Goal: Information Seeking & Learning: Learn about a topic

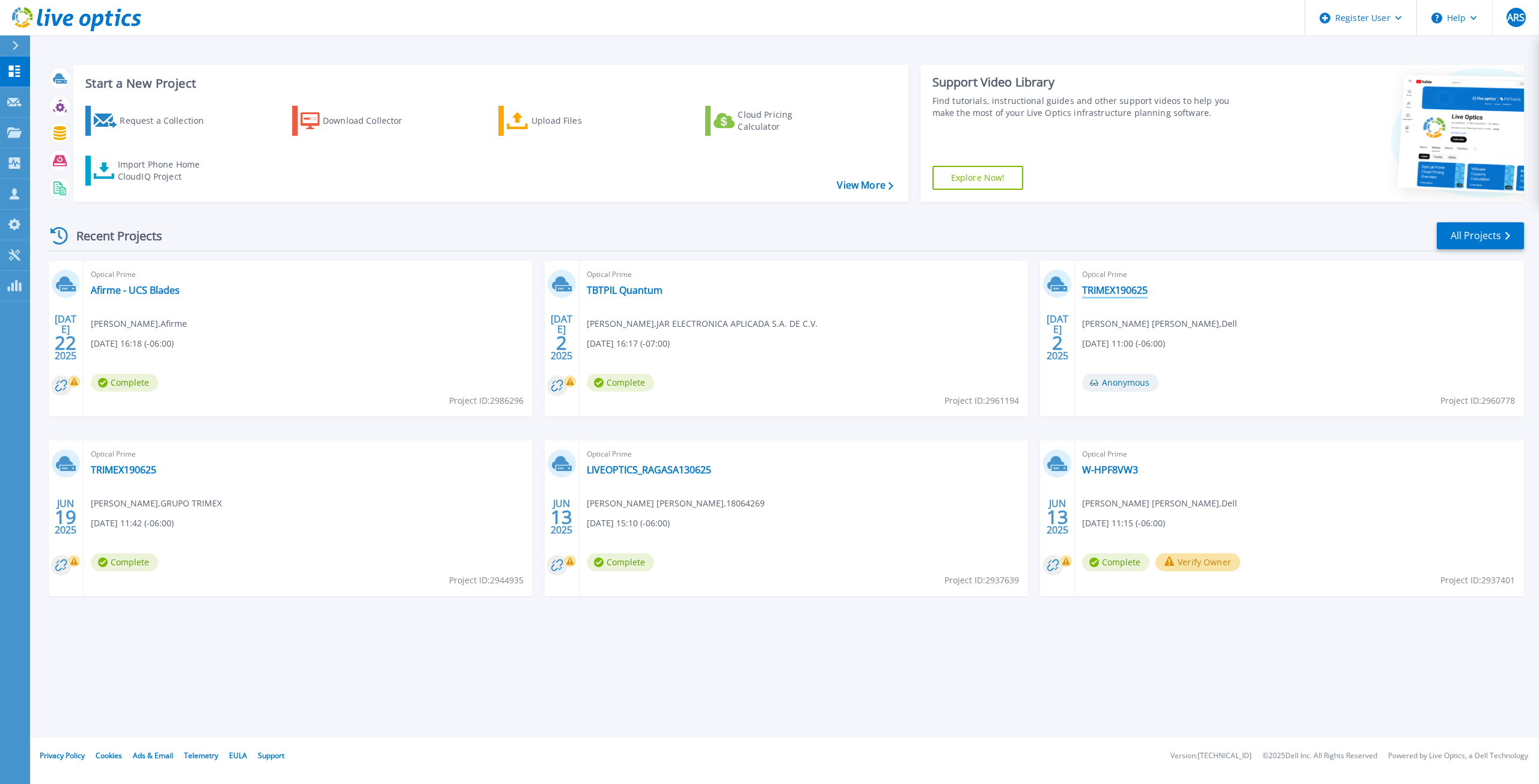
click at [1105, 292] on link "TRIMEX190625" at bounding box center [1115, 290] width 66 height 12
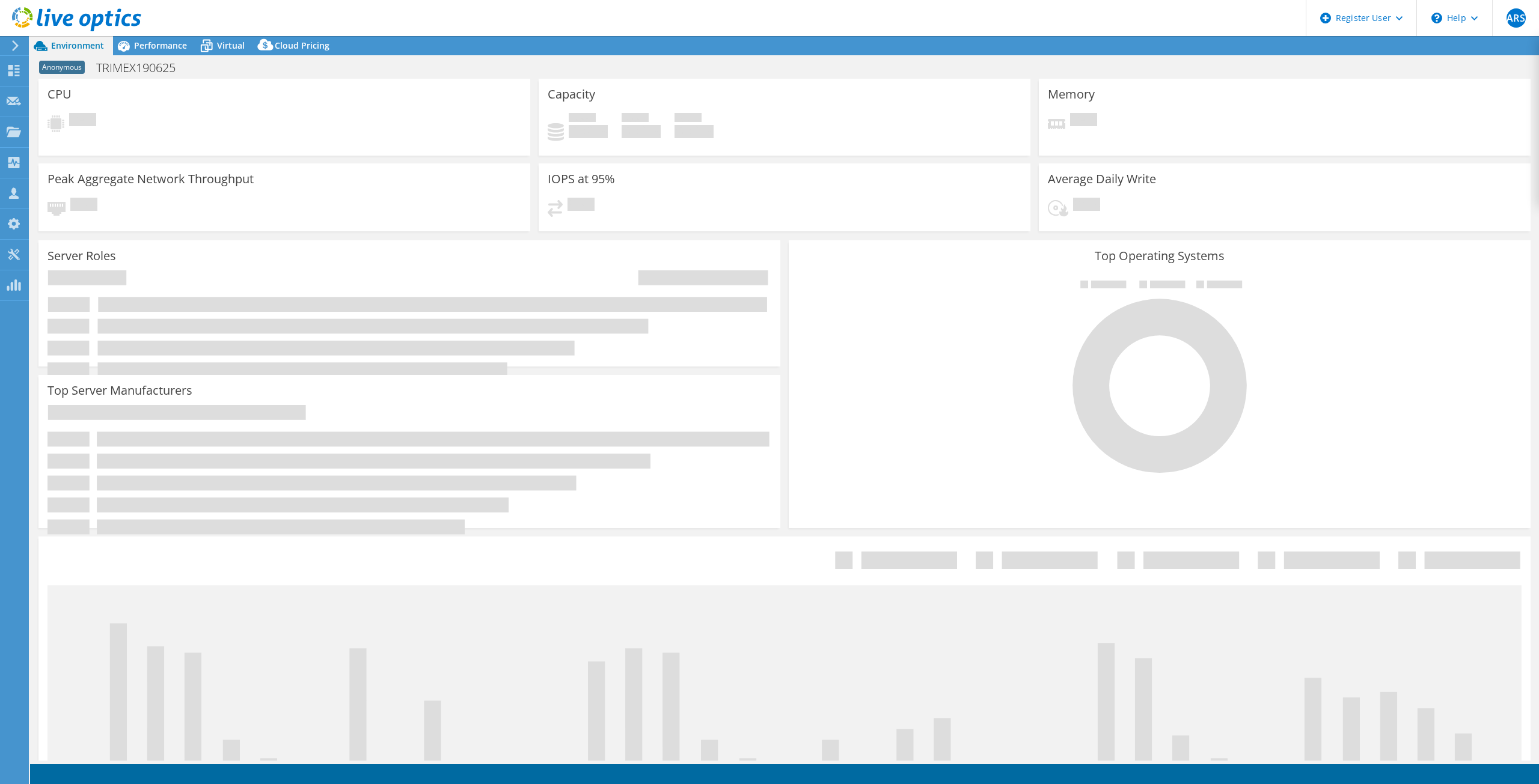
select select "USD"
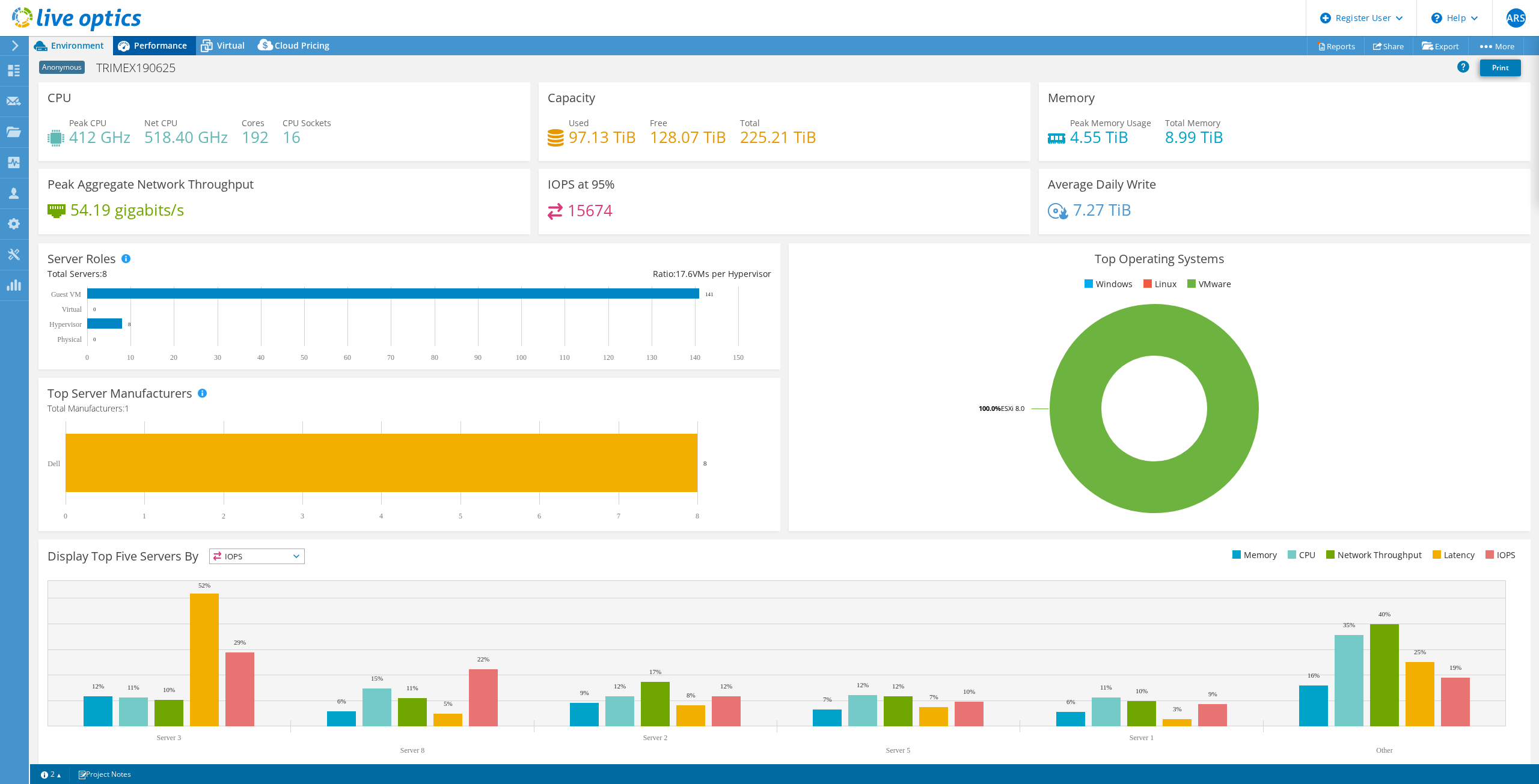
click at [165, 45] on span "Performance" at bounding box center [161, 45] width 53 height 12
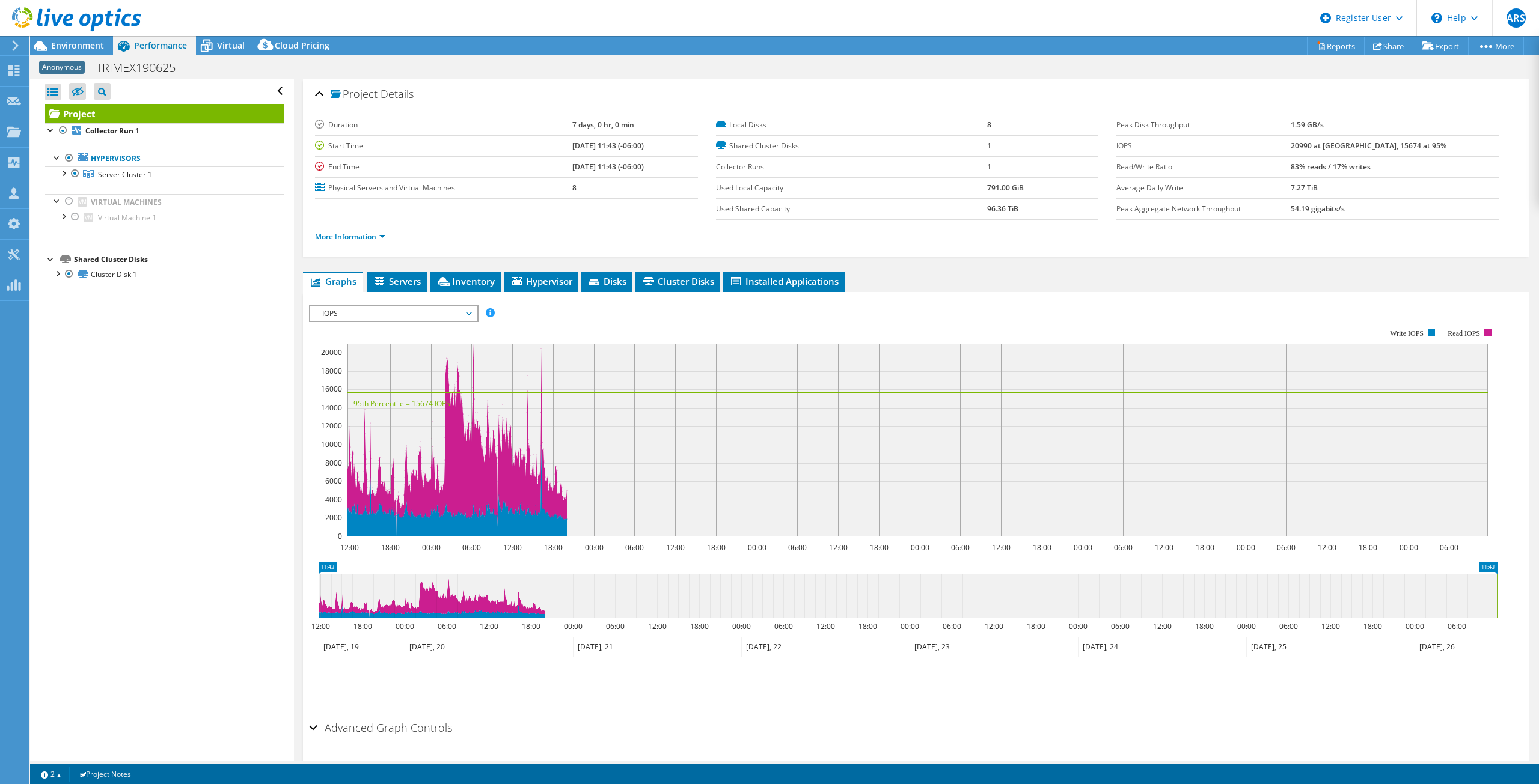
click at [425, 312] on span "IOPS" at bounding box center [394, 313] width 155 height 15
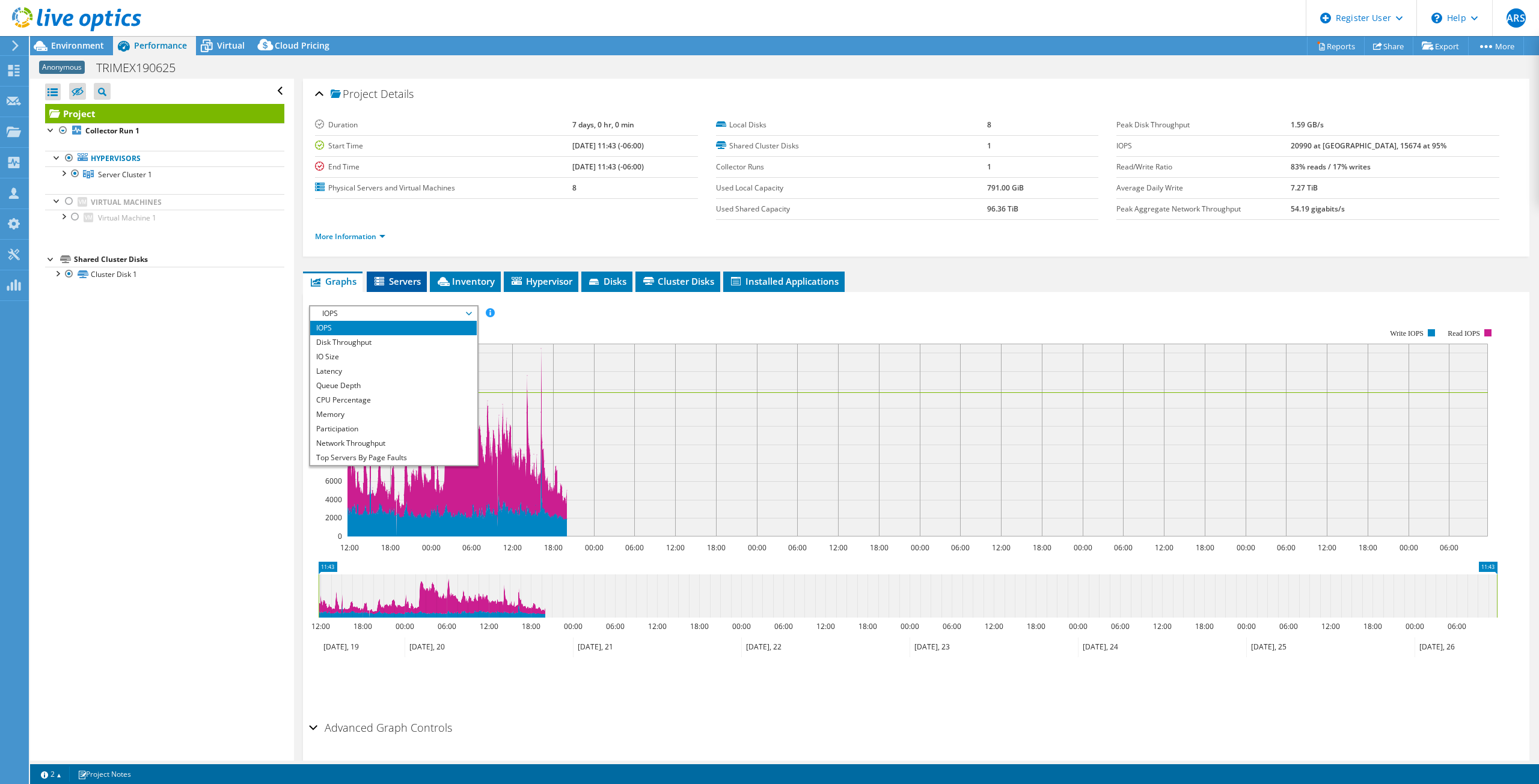
click at [408, 286] on span "Servers" at bounding box center [397, 281] width 48 height 12
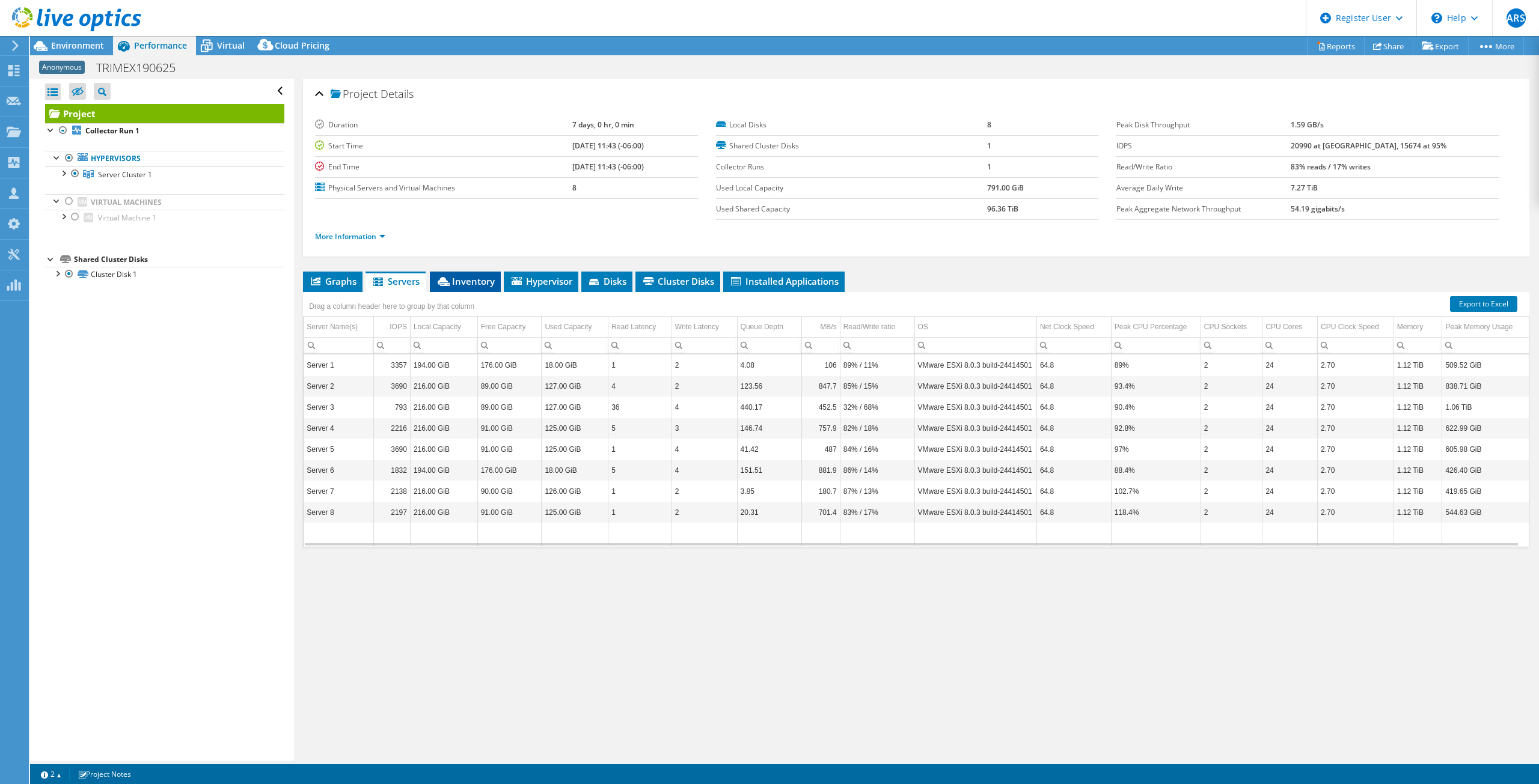
click at [473, 286] on span "Inventory" at bounding box center [465, 281] width 59 height 12
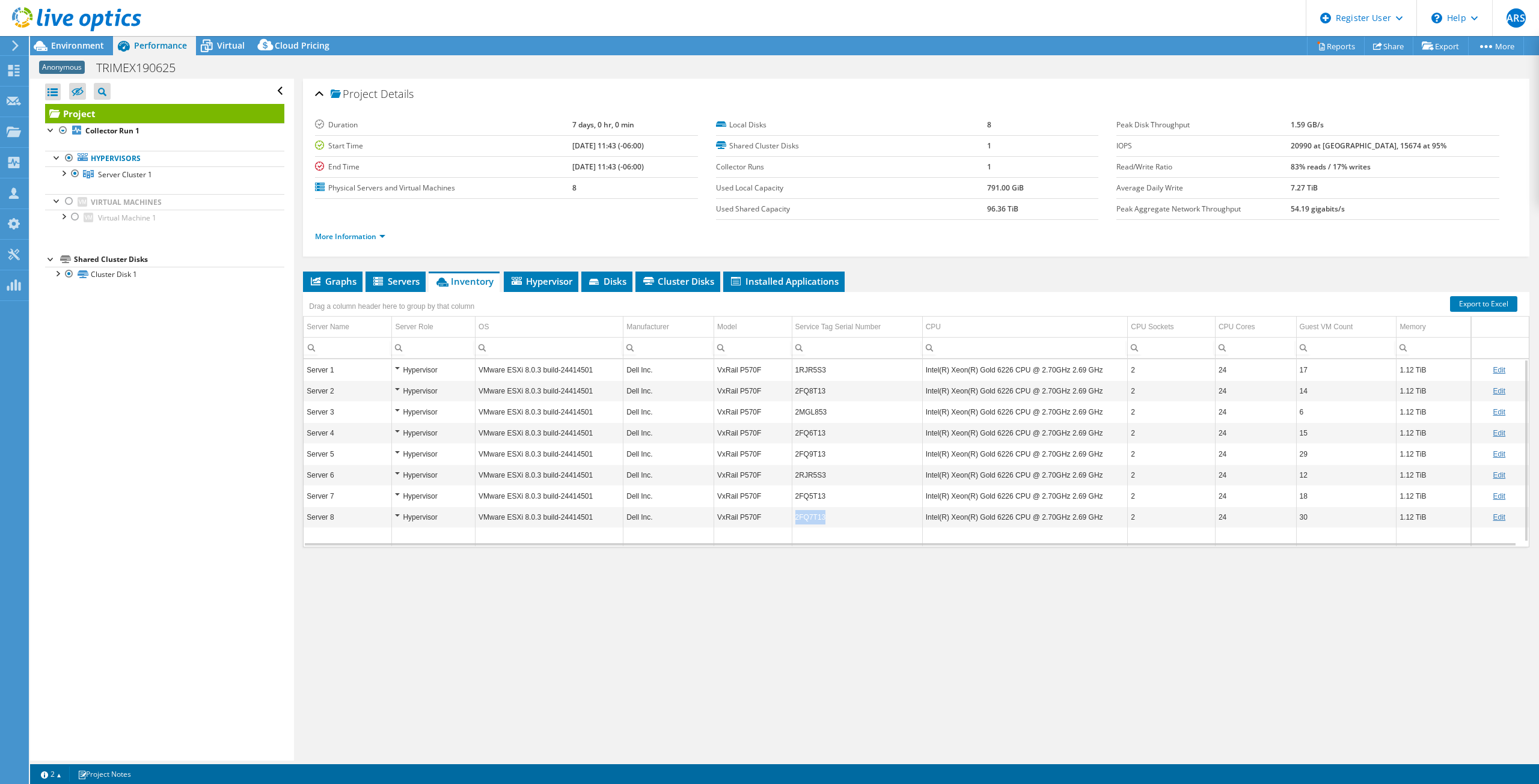
drag, startPoint x: 823, startPoint y: 518, endPoint x: 792, endPoint y: 522, distance: 31.3
click at [792, 522] on td "2FQ7T13" at bounding box center [857, 517] width 131 height 21
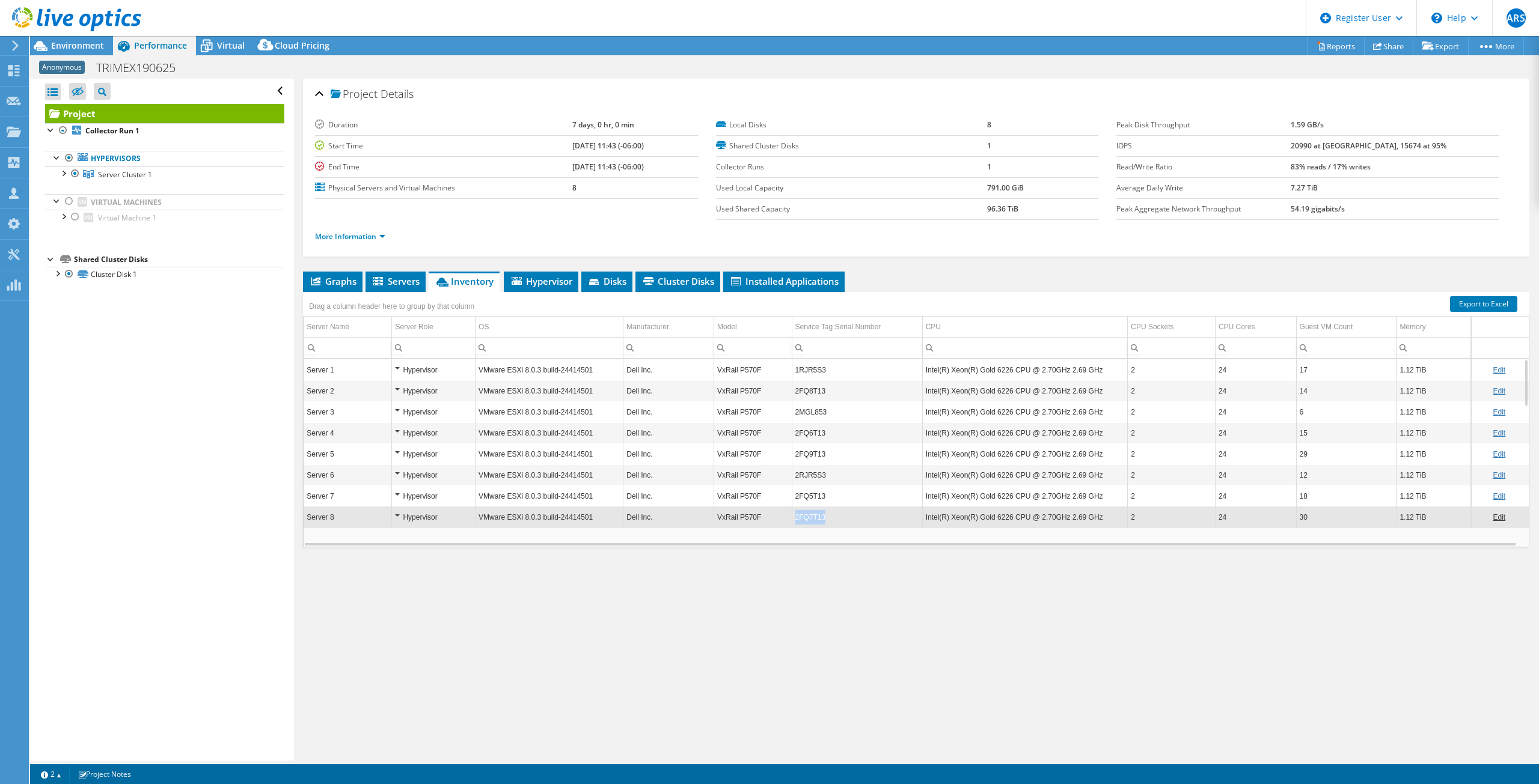
copy td "2FQ7T13"
drag, startPoint x: 824, startPoint y: 518, endPoint x: 793, endPoint y: 521, distance: 31.1
click at [793, 521] on td "2FQ7T13" at bounding box center [857, 517] width 131 height 21
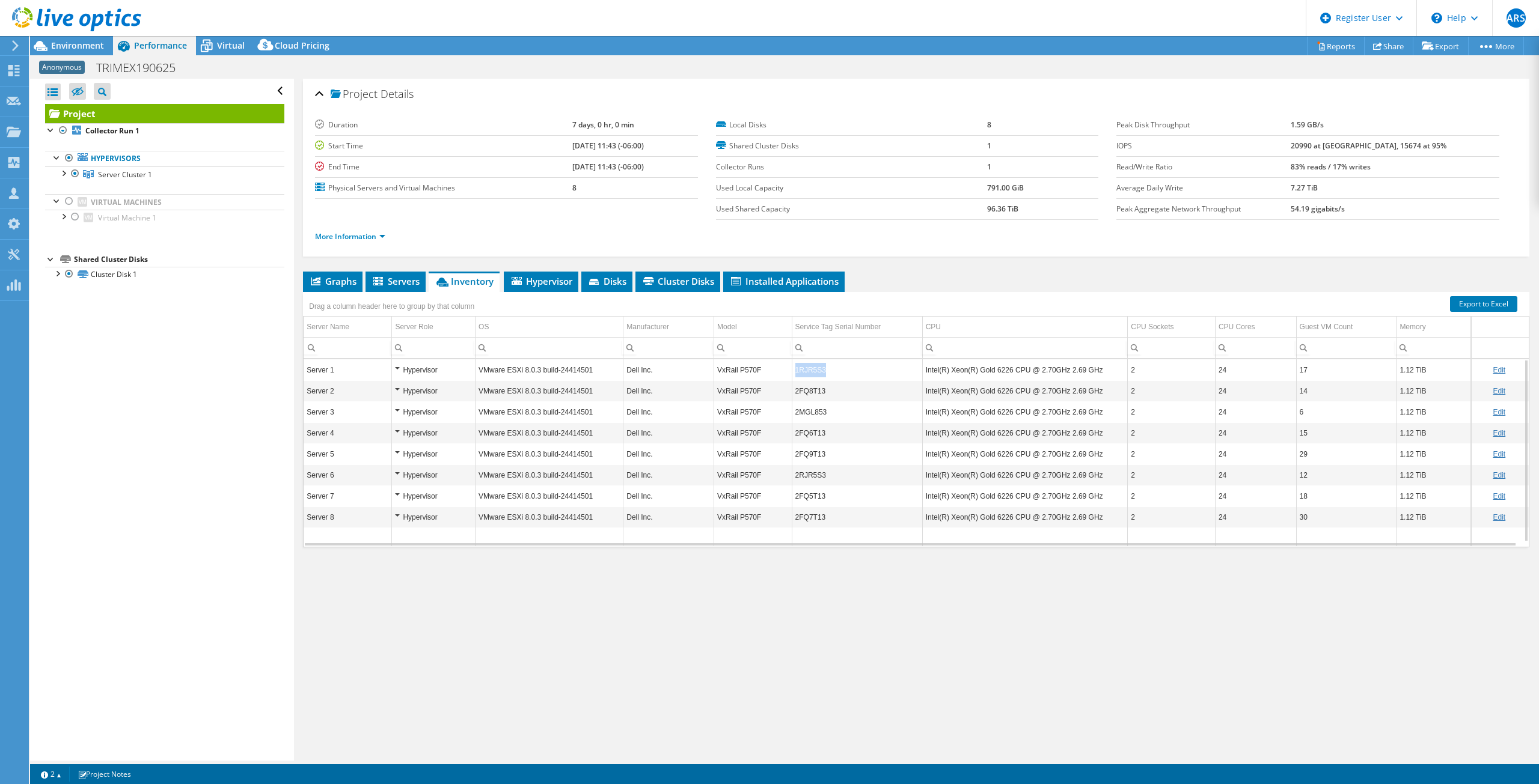
copy td "1RJR5S3"
drag, startPoint x: 817, startPoint y: 367, endPoint x: 789, endPoint y: 369, distance: 28.1
click at [792, 369] on td "1RJR5S3" at bounding box center [857, 370] width 131 height 21
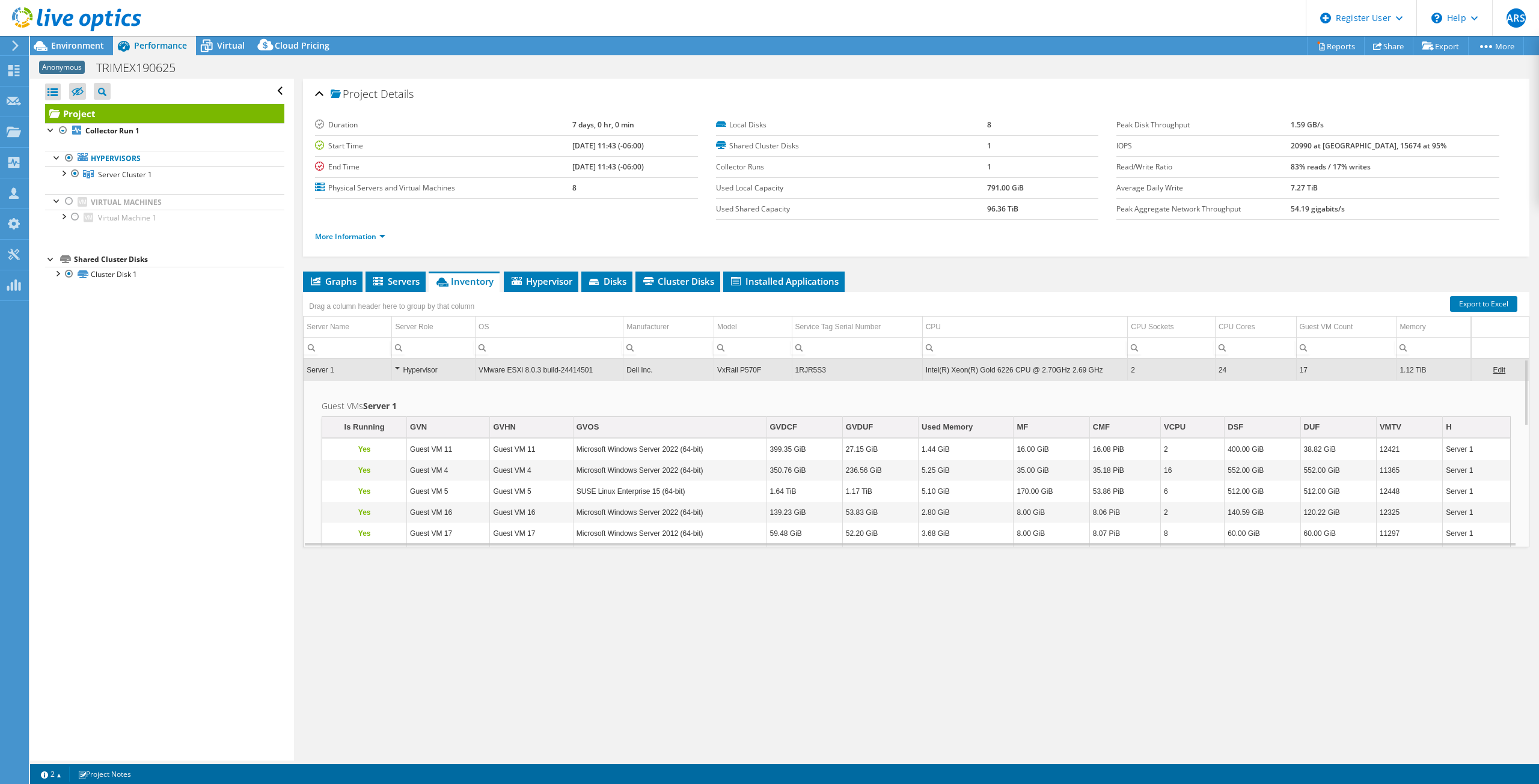
click at [373, 372] on td "Server 1" at bounding box center [347, 370] width 88 height 21
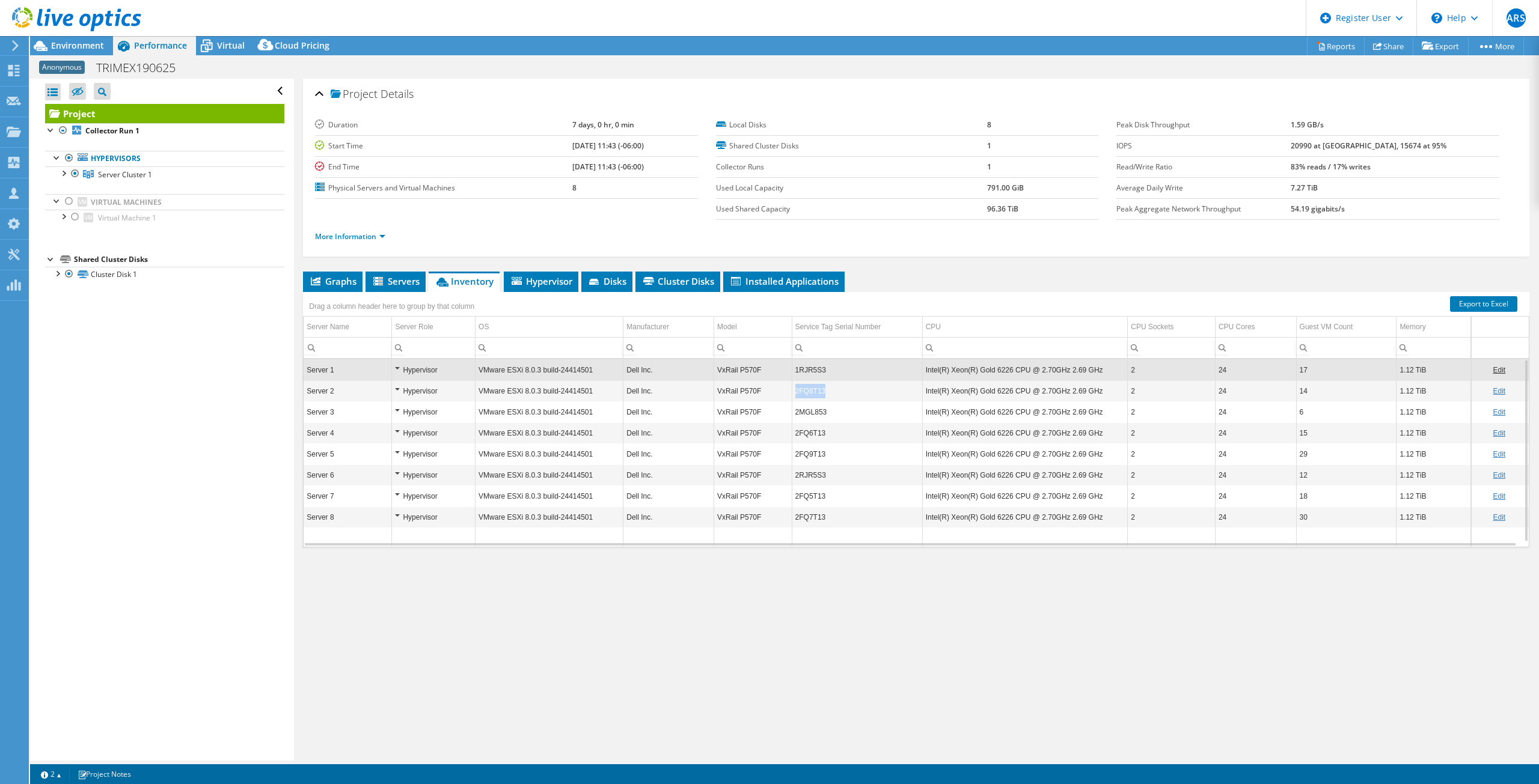
drag, startPoint x: 824, startPoint y: 389, endPoint x: 787, endPoint y: 390, distance: 37.0
click at [787, 390] on tr "Server 2 Hypervisor VMware ESXi 8.0.3 build-24414501 Dell Inc. VxRail P570F 2FQ…" at bounding box center [916, 391] width 1226 height 21
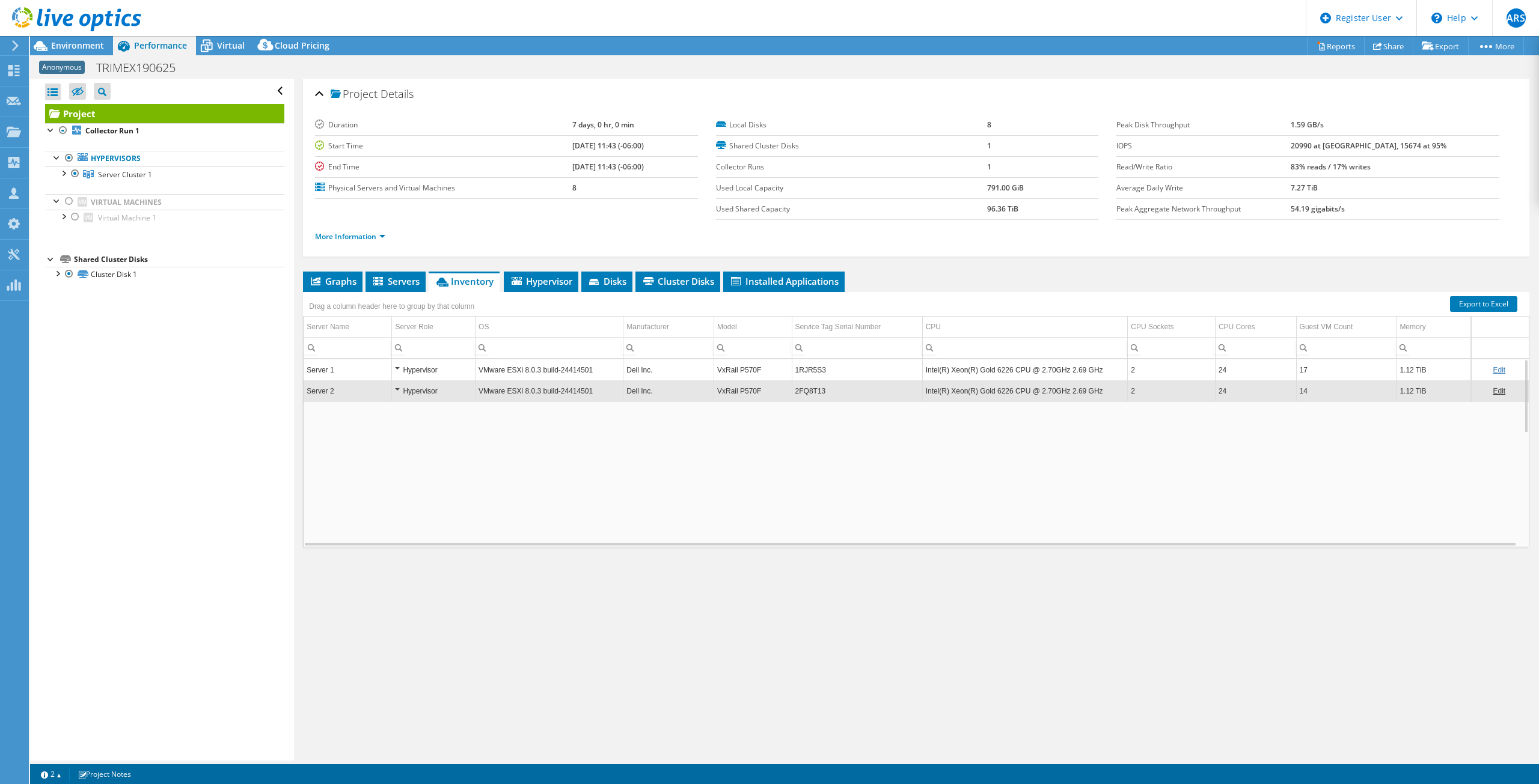
copy tr "2FQ8T13"
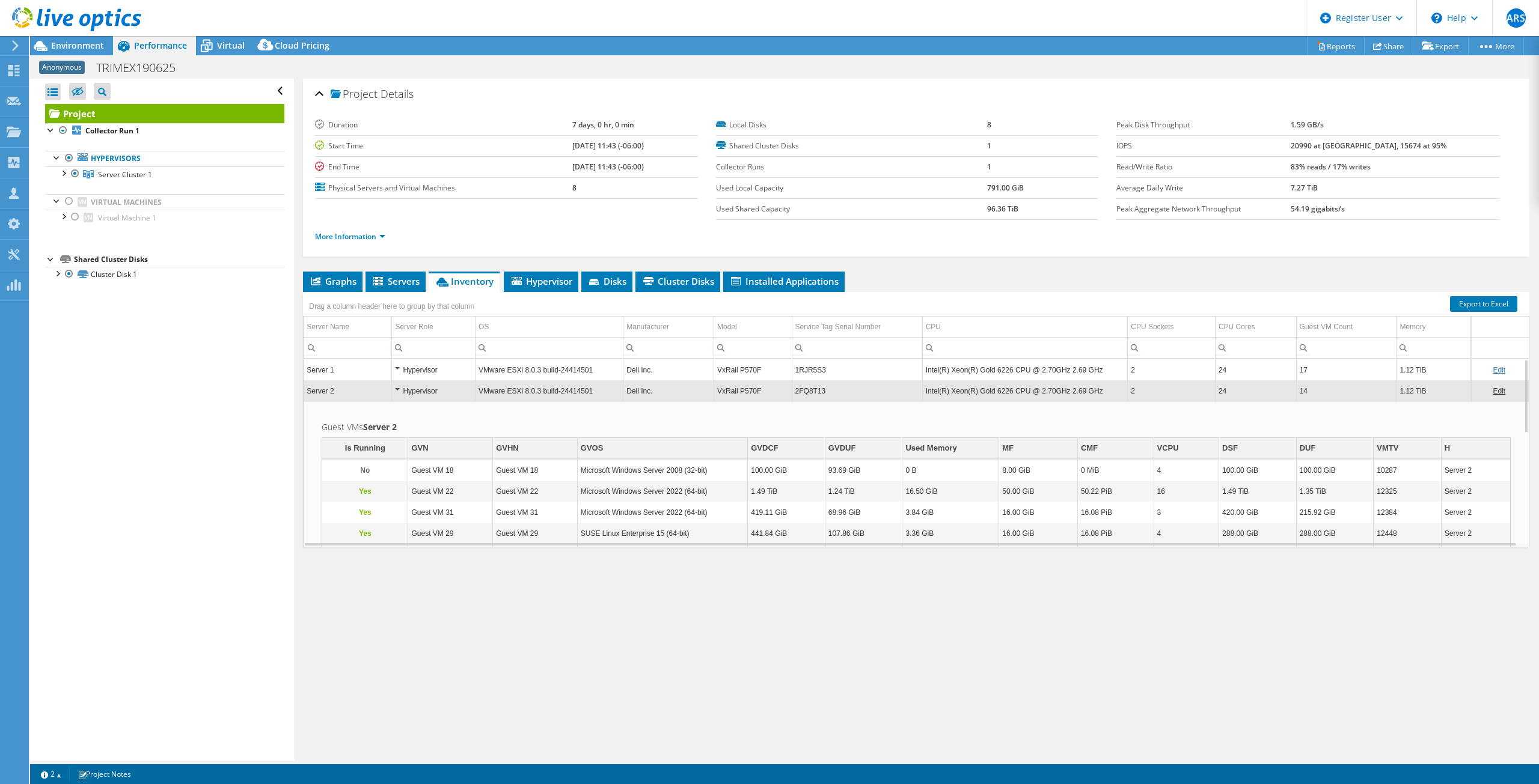
click at [352, 391] on td "Server 2" at bounding box center [347, 391] width 88 height 21
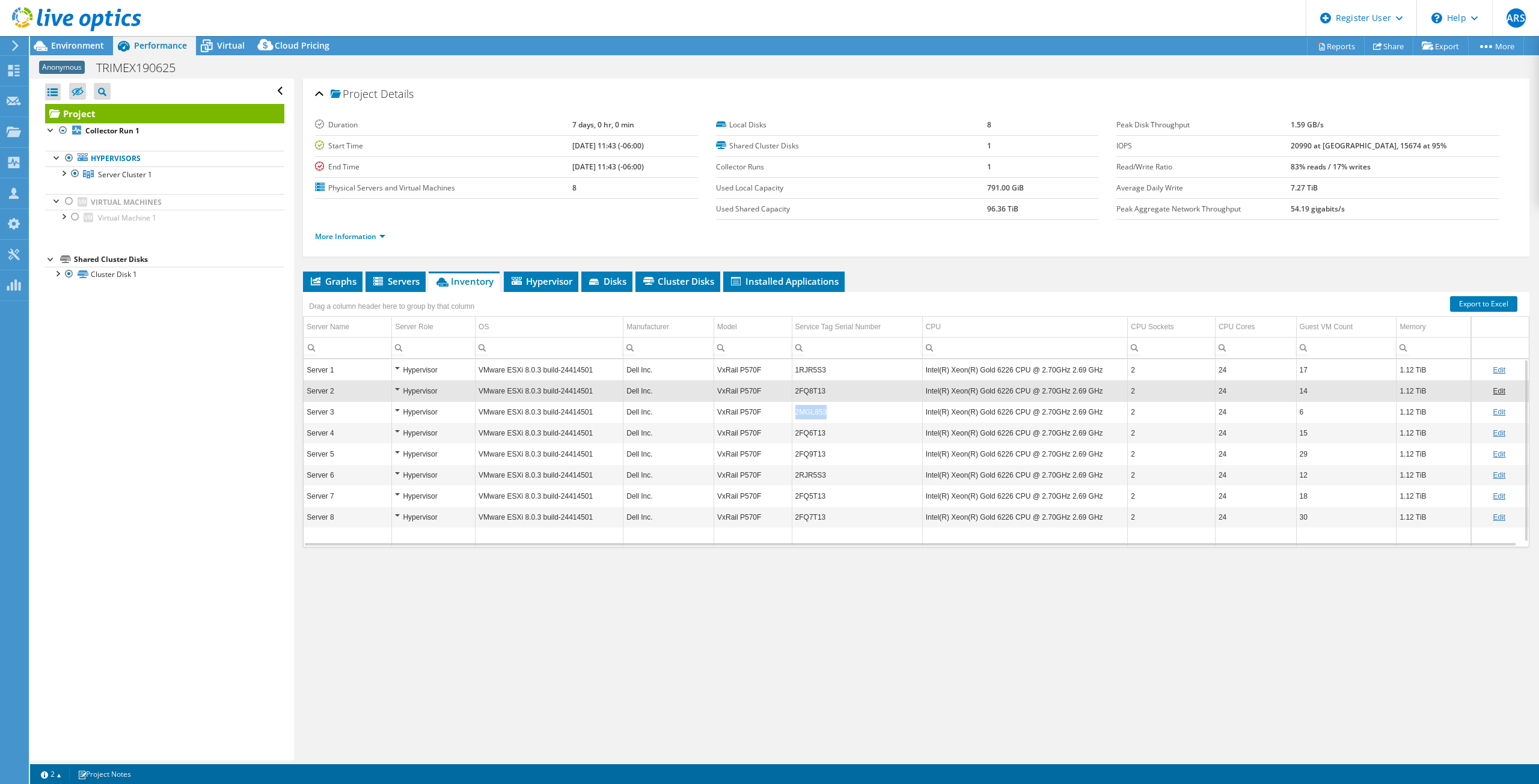
copy tr "2MGL853"
drag, startPoint x: 843, startPoint y: 412, endPoint x: 781, endPoint y: 419, distance: 62.4
click at [781, 419] on tr "Server 3 Hypervisor VMware ESXi 8.0.3 build-24414501 Dell Inc. VxRail P570F 2MG…" at bounding box center [916, 412] width 1226 height 21
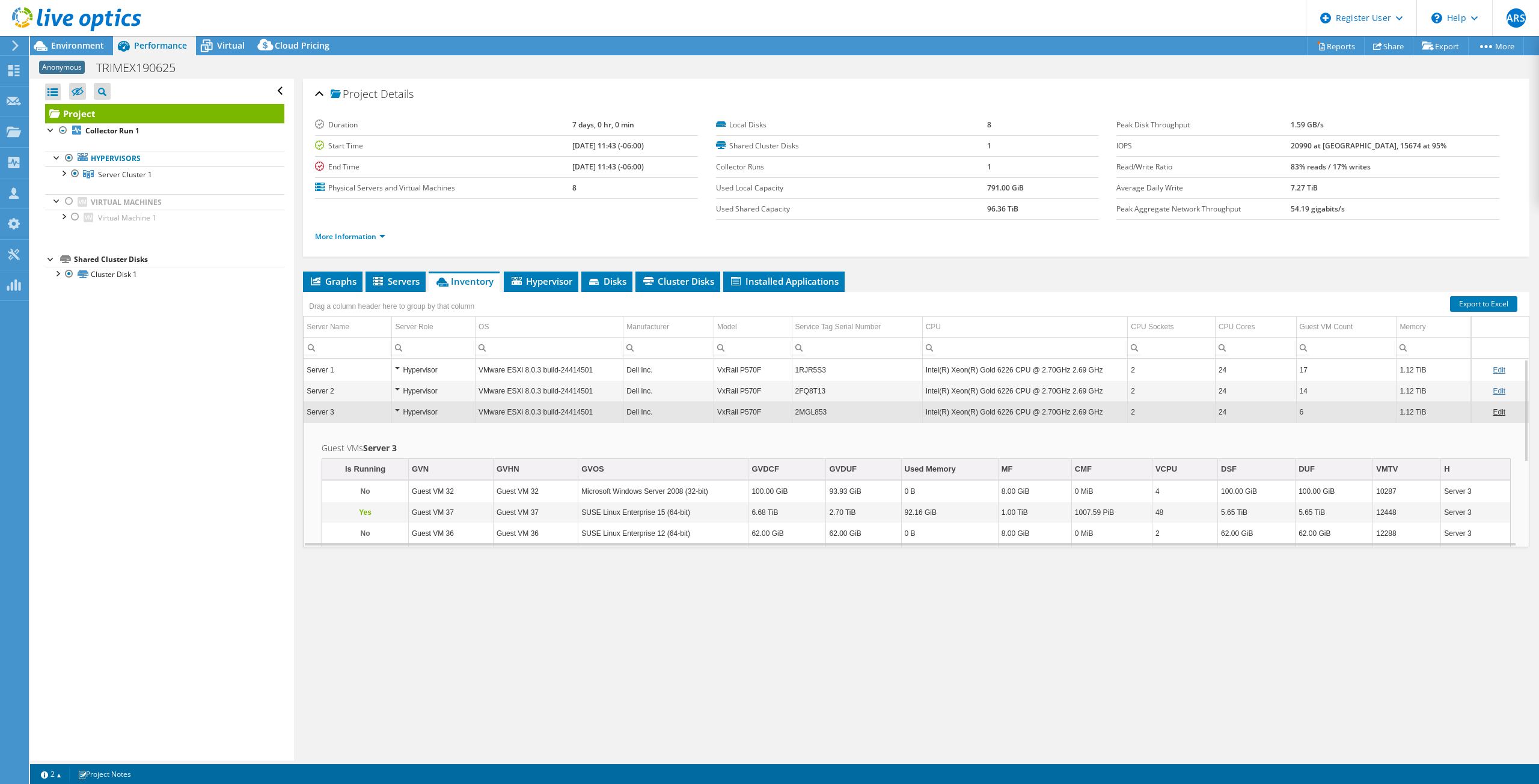
click at [317, 411] on td "Server 3" at bounding box center [347, 412] width 88 height 21
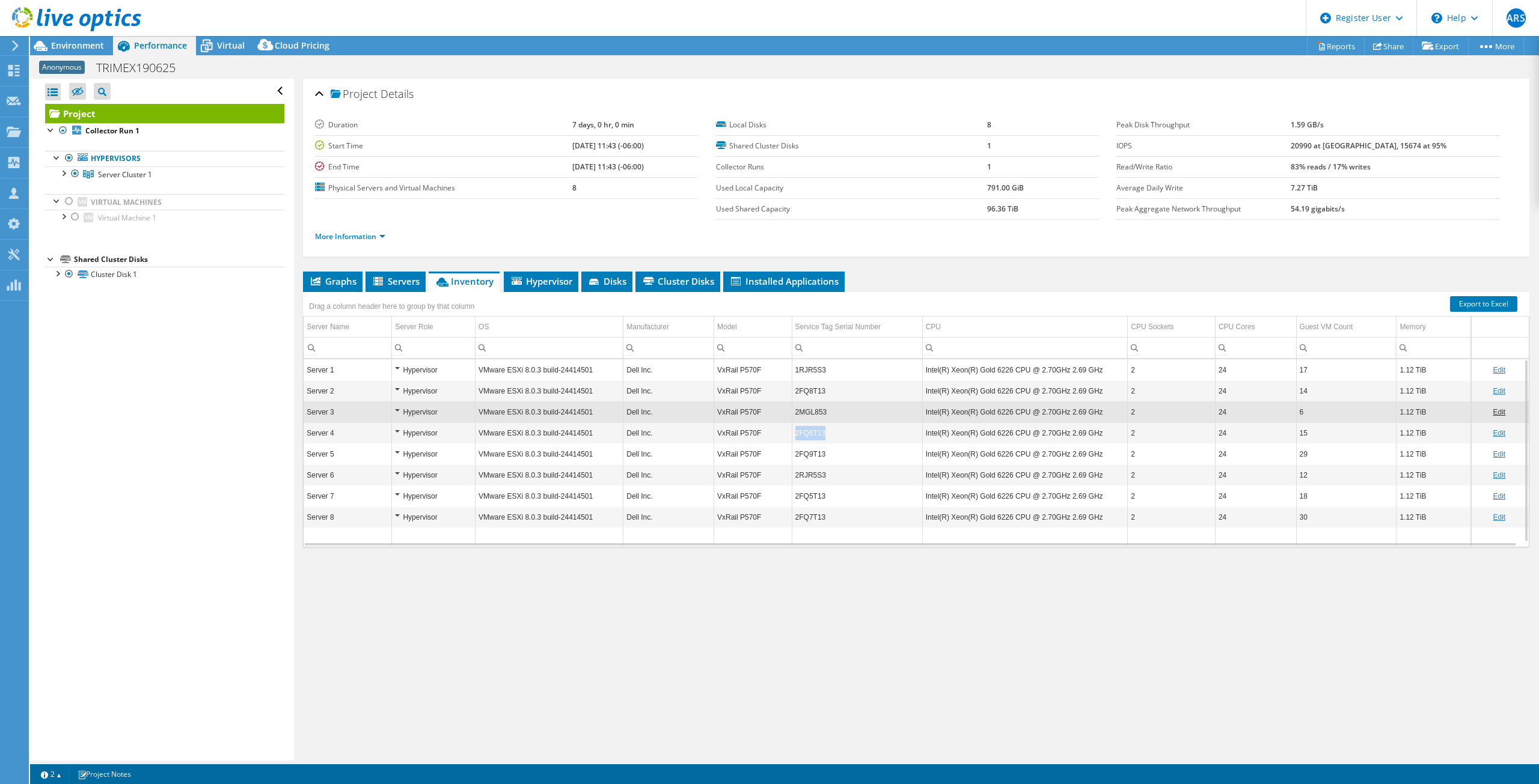
copy tr "2FQ6T13"
drag, startPoint x: 834, startPoint y: 434, endPoint x: 771, endPoint y: 439, distance: 63.2
click at [771, 439] on tr "Server 4 Hypervisor VMware ESXi 8.0.3 build-24414501 Dell Inc. VxRail P570F 2FQ…" at bounding box center [916, 433] width 1226 height 21
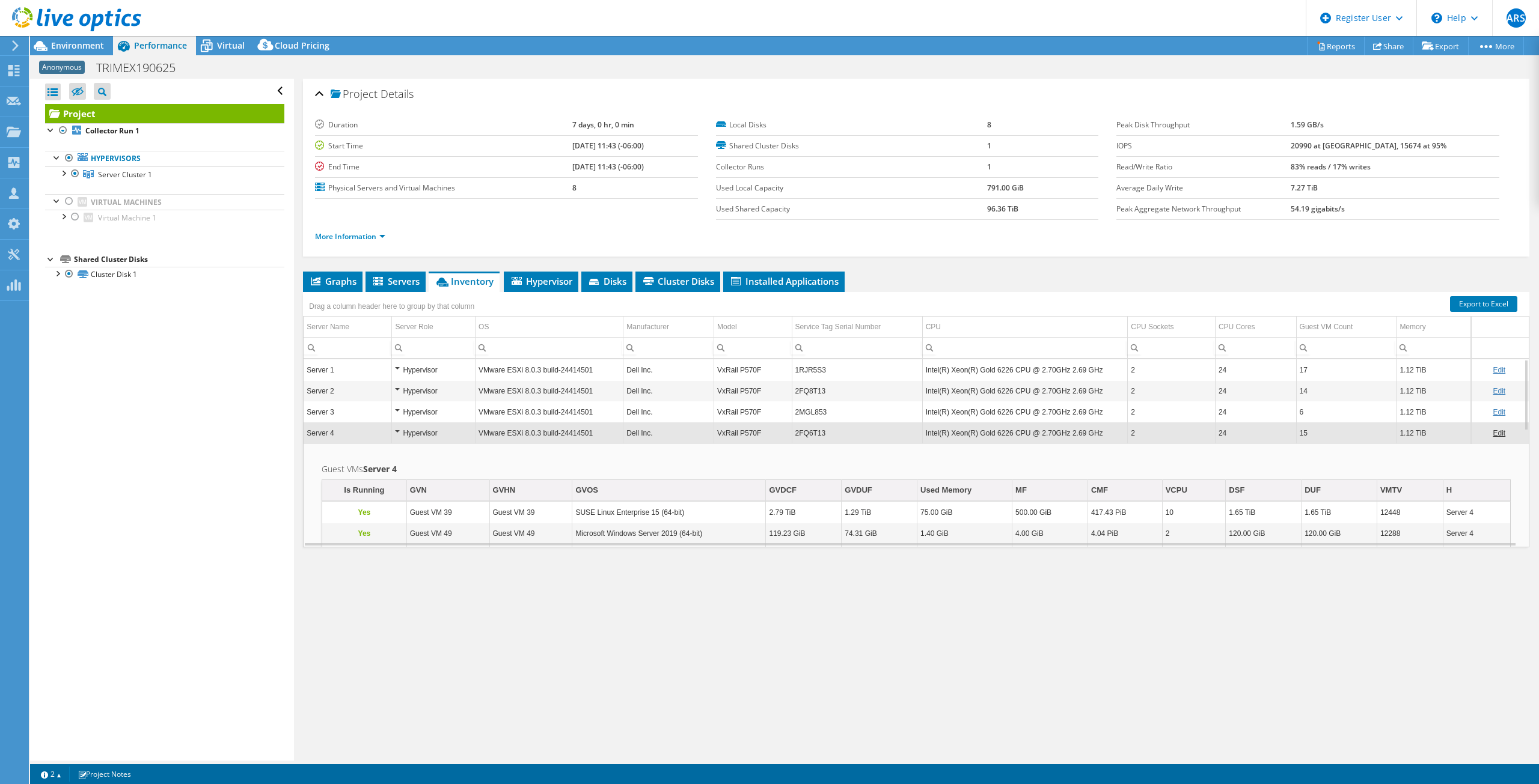
click at [687, 429] on td "Dell Inc." at bounding box center [669, 433] width 91 height 21
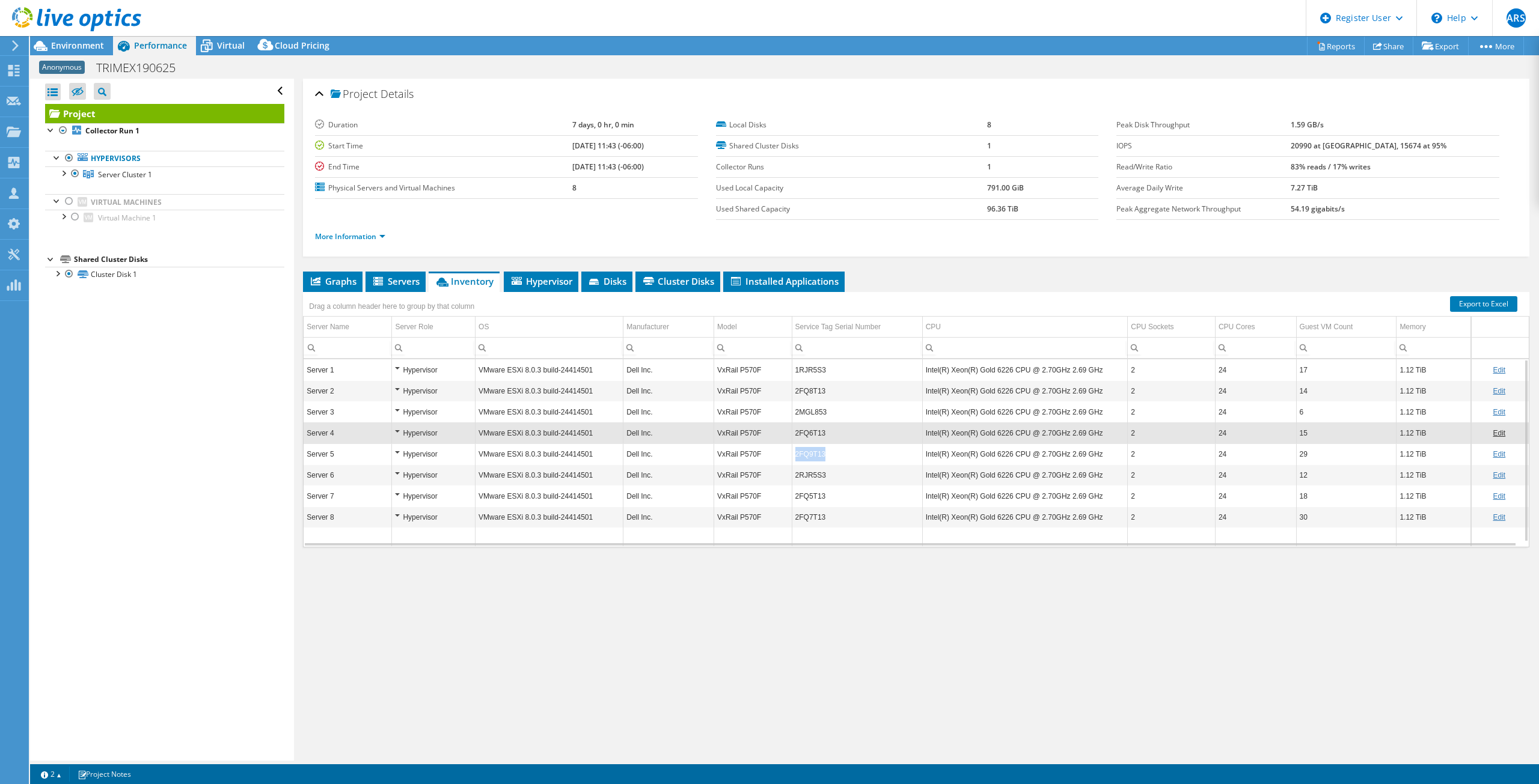
drag, startPoint x: 829, startPoint y: 451, endPoint x: 765, endPoint y: 461, distance: 64.8
click at [765, 461] on tr "Server 5 Hypervisor VMware ESXi 8.0.3 build-24414501 Dell Inc. VxRail P570F 2FQ…" at bounding box center [916, 454] width 1226 height 21
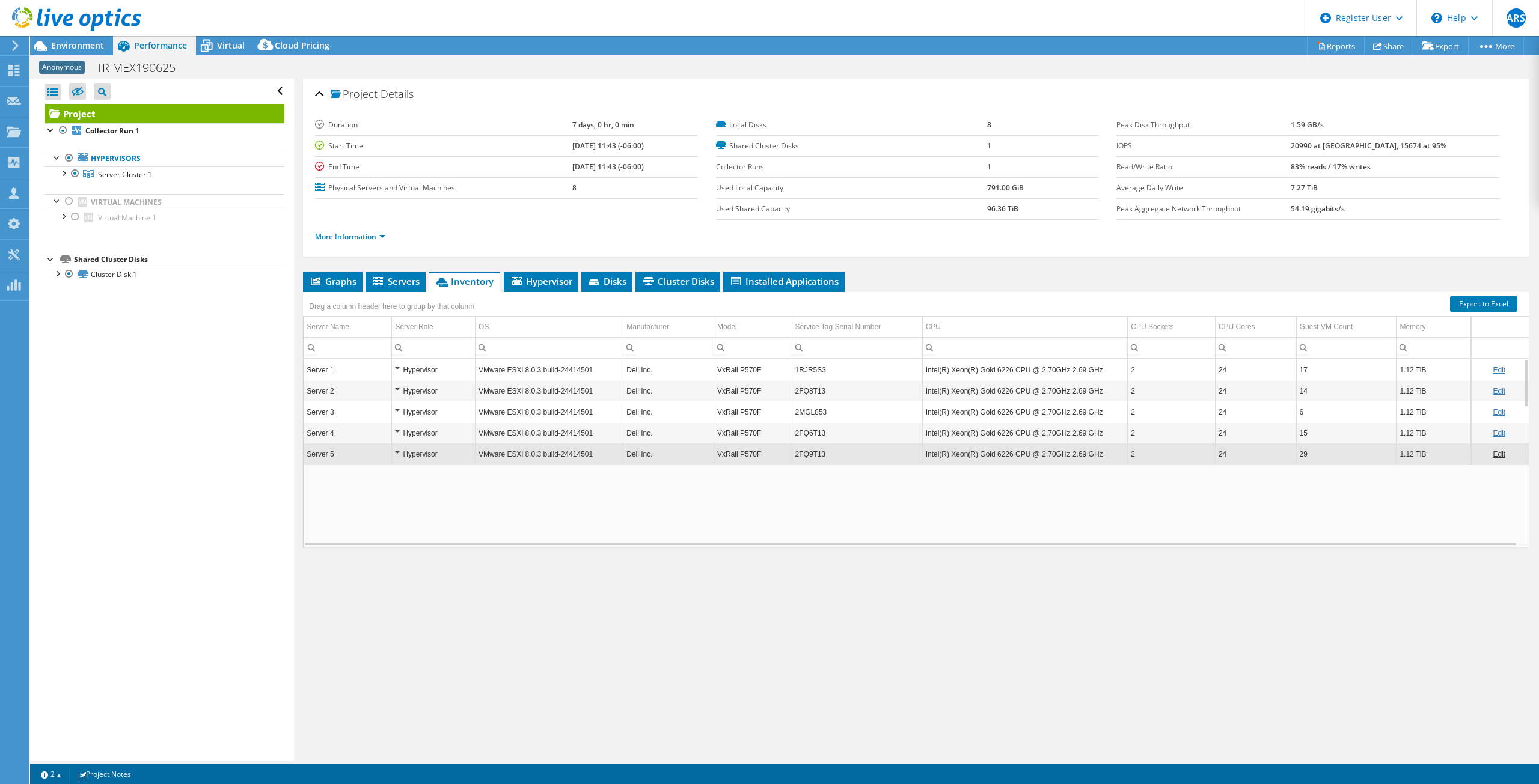
copy tr "2FQ9T13"
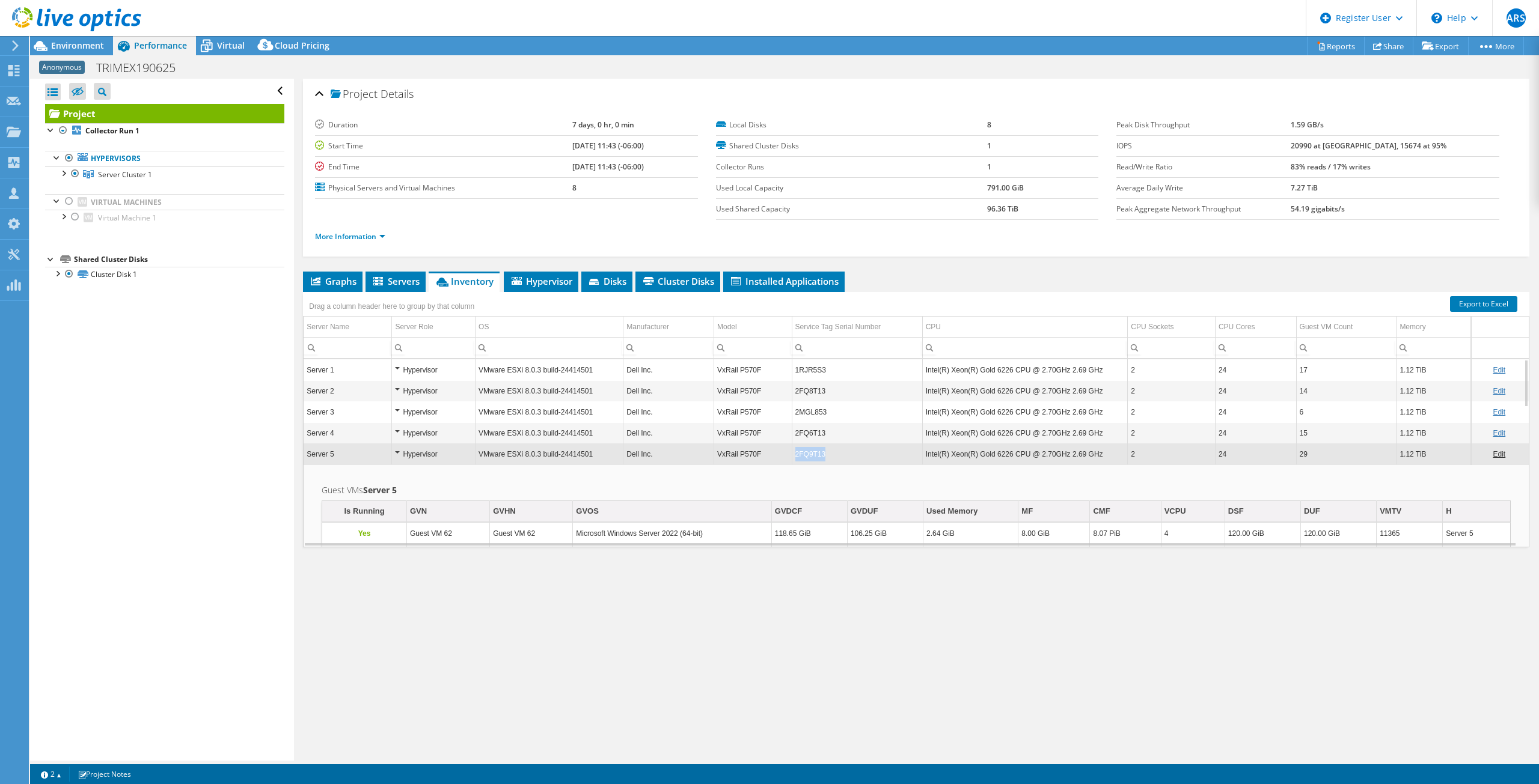
copy tr "2FQ9T13"
drag, startPoint x: 807, startPoint y: 456, endPoint x: 783, endPoint y: 460, distance: 24.3
click at [783, 460] on tr "Server 5 Hypervisor VMware ESXi 8.0.3 build-24414501 Dell Inc. VxRail P570F 2FQ…" at bounding box center [916, 454] width 1226 height 21
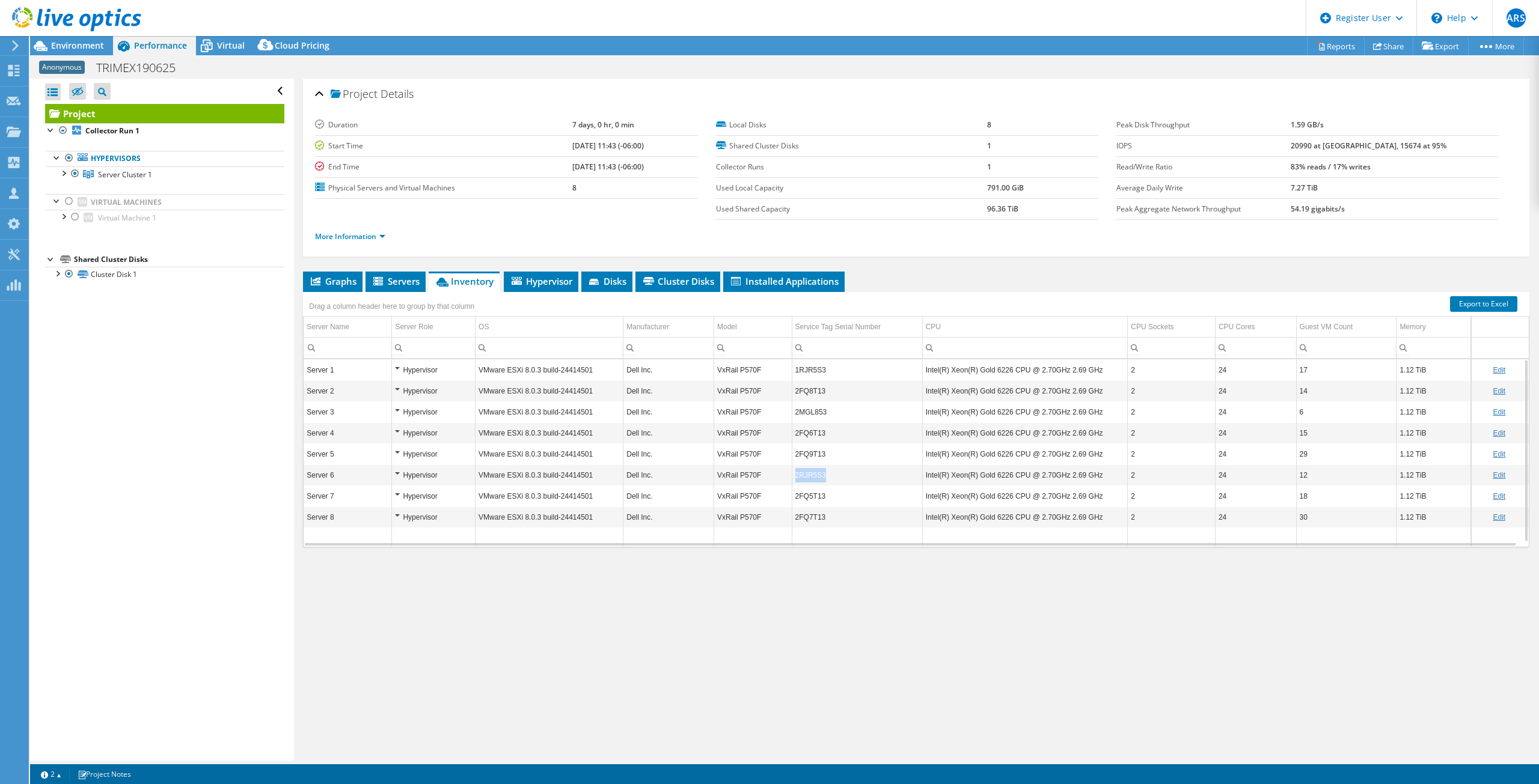
copy td "2RJR5S3"
drag, startPoint x: 822, startPoint y: 475, endPoint x: 791, endPoint y: 480, distance: 31.4
click at [792, 480] on td "2RJR5S3" at bounding box center [857, 475] width 131 height 21
